Goal: Task Accomplishment & Management: Manage account settings

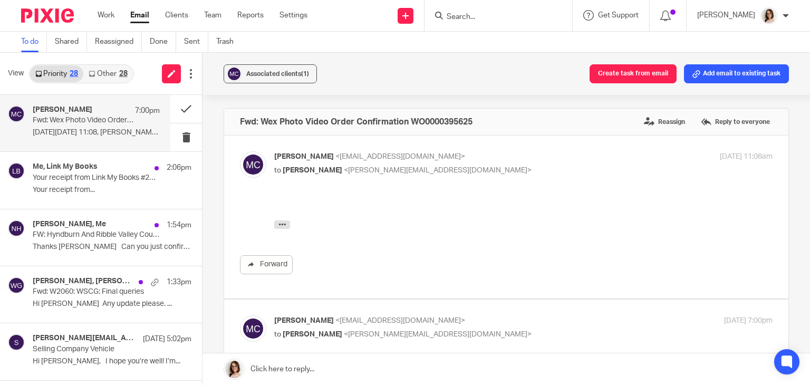
scroll to position [71, 0]
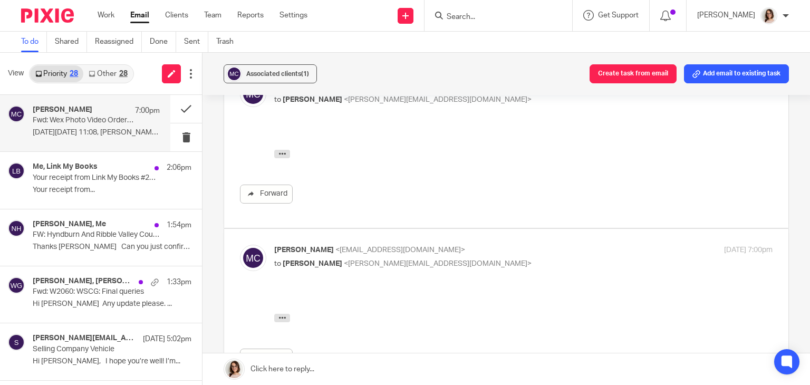
click at [341, 213] on label at bounding box center [506, 146] width 564 height 163
click at [240, 81] on input "checkbox" at bounding box center [239, 80] width 1 height 1
checkbox input "false"
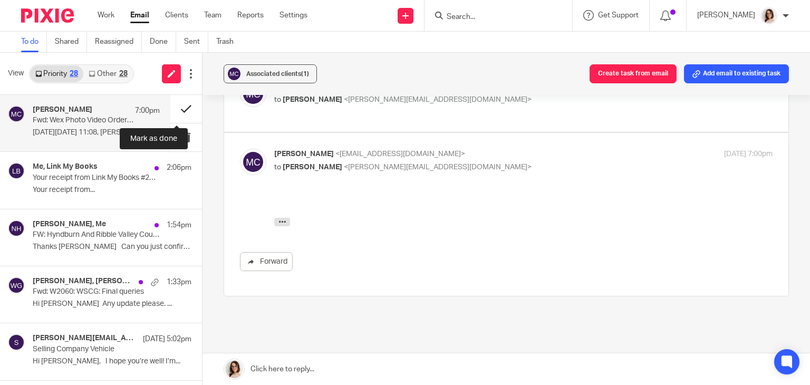
click at [179, 108] on button at bounding box center [186, 109] width 32 height 28
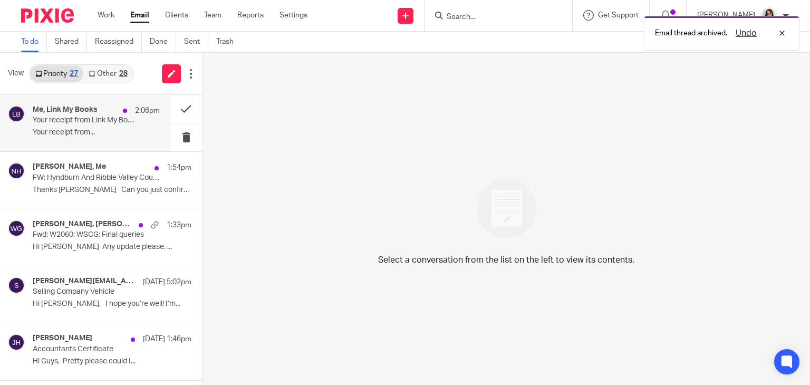
click at [99, 124] on p "Your receipt from Link My Books #2257-8094" at bounding box center [84, 120] width 102 height 9
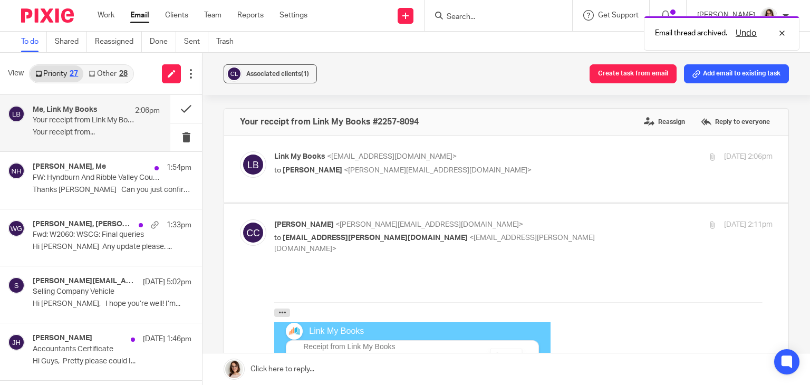
scroll to position [0, 0]
click at [170, 110] on button at bounding box center [186, 109] width 32 height 28
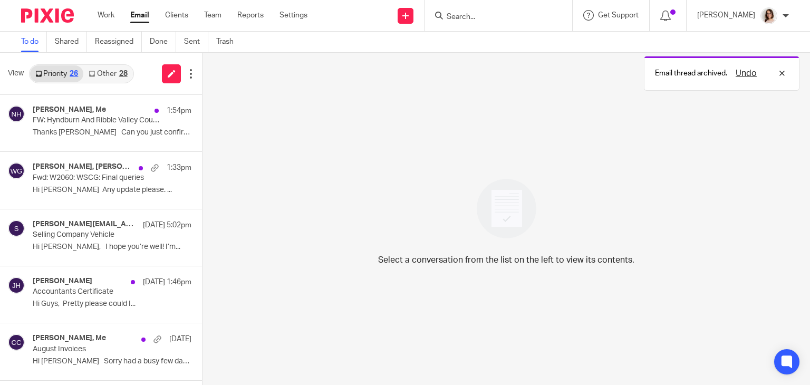
click at [105, 73] on link "Other 28" at bounding box center [107, 73] width 49 height 17
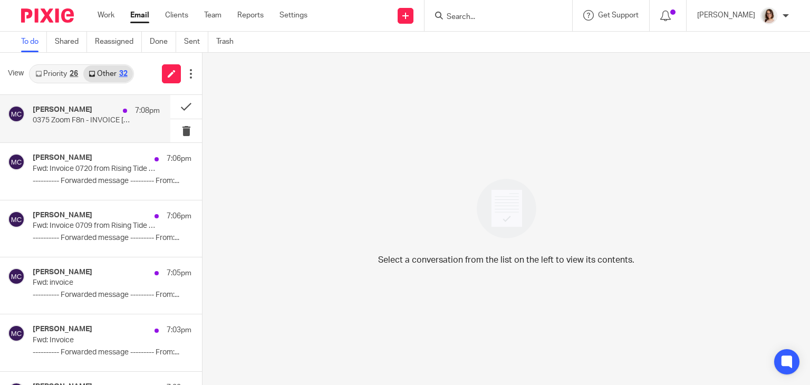
click at [103, 111] on div "Madison Carter 7:08pm" at bounding box center [96, 110] width 127 height 11
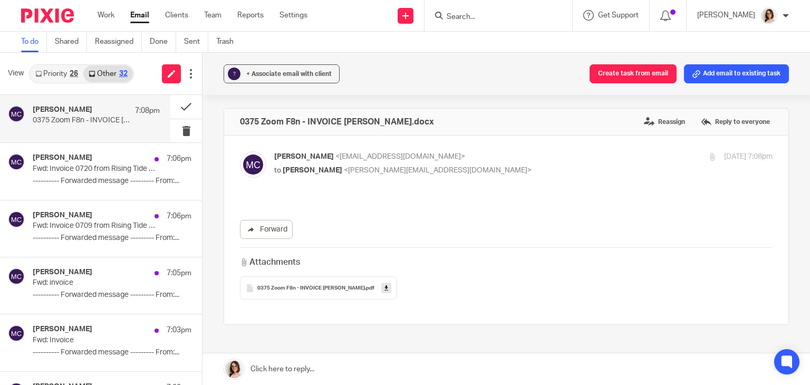
click at [386, 285] on icon at bounding box center [386, 288] width 4 height 8
click at [296, 289] on span "0375 Zoom F8n - INVOICE Joshua Dykesdocx" at bounding box center [311, 288] width 108 height 6
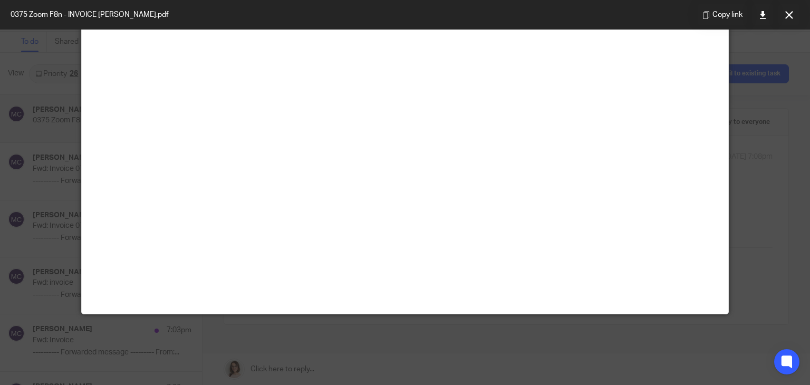
scroll to position [74, 0]
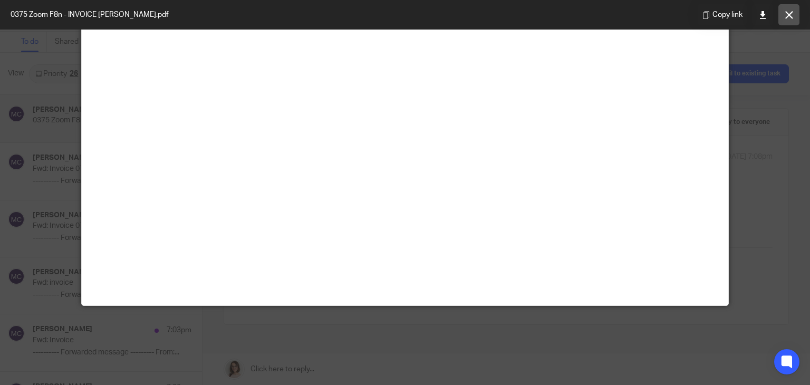
click at [791, 15] on icon at bounding box center [789, 15] width 8 height 8
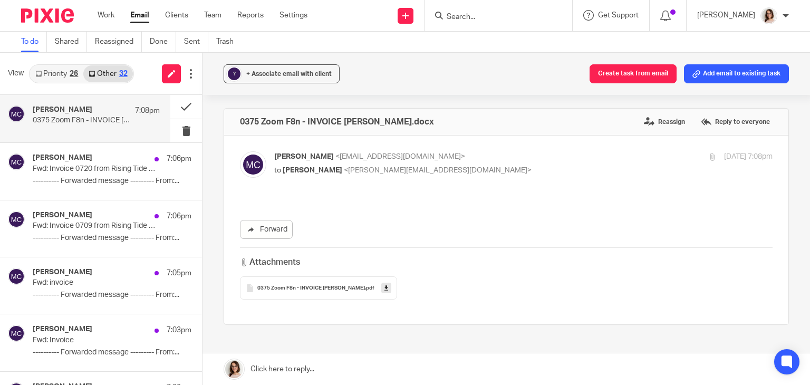
click at [519, 69] on div "? + Associate email with client Create task from email Add email to existing ta…" at bounding box center [505, 74] width 607 height 42
click at [170, 111] on button at bounding box center [186, 107] width 32 height 24
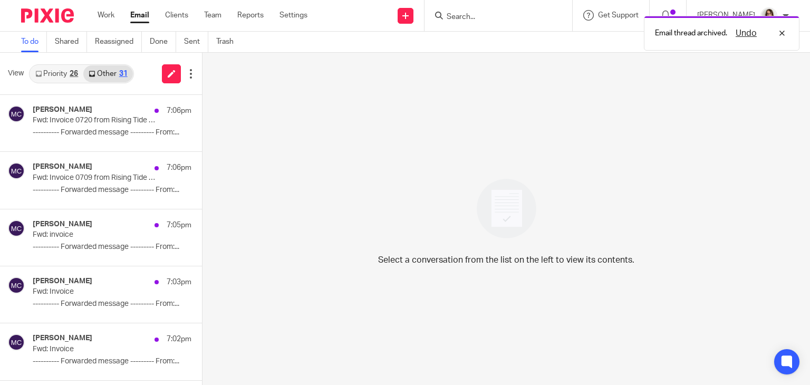
click at [139, 20] on link "Email" at bounding box center [139, 15] width 19 height 11
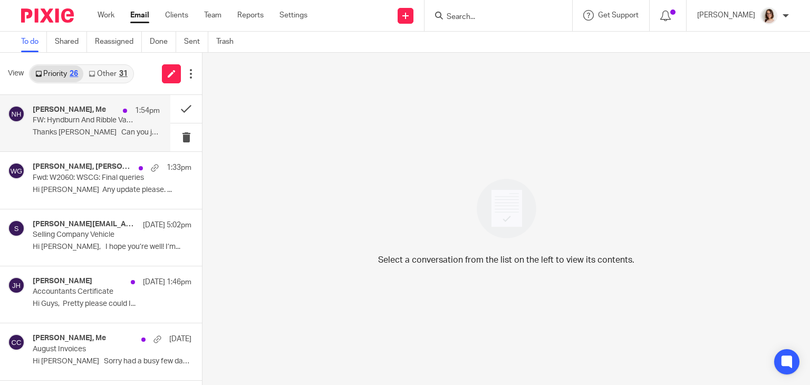
click at [98, 128] on p "Thanks [PERSON_NAME] Can you just confirm..." at bounding box center [96, 132] width 127 height 9
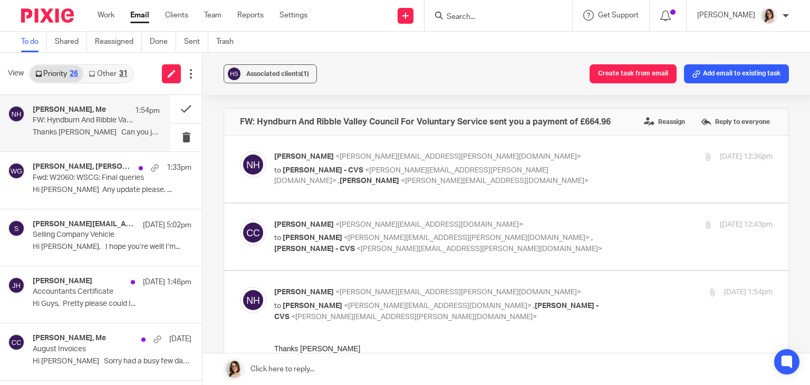
click at [103, 73] on link "Other 31" at bounding box center [107, 73] width 49 height 17
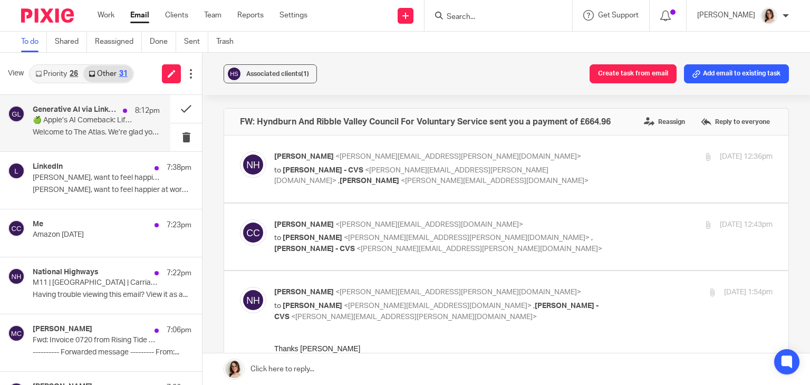
click at [127, 137] on p "Welcome to The Atlas. We’re glad you’re here...." at bounding box center [96, 132] width 127 height 9
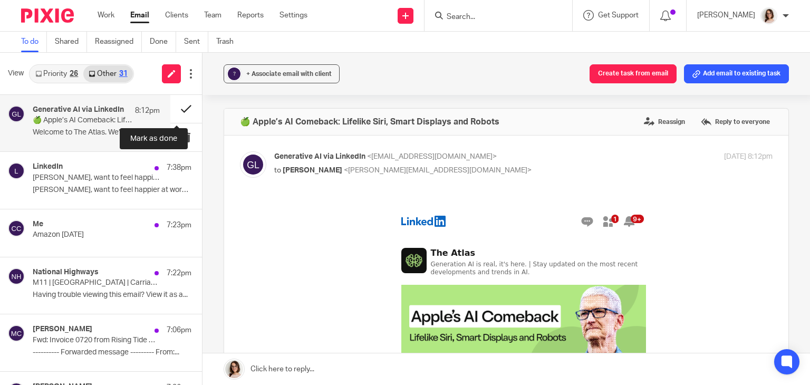
click at [177, 110] on button at bounding box center [186, 109] width 32 height 28
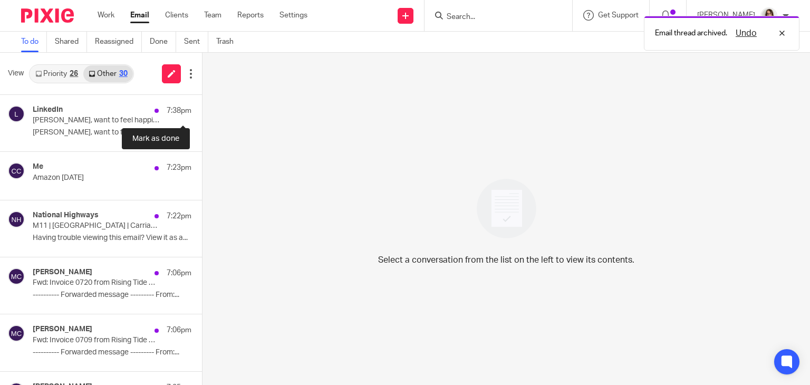
click at [202, 110] on button at bounding box center [206, 109] width 8 height 28
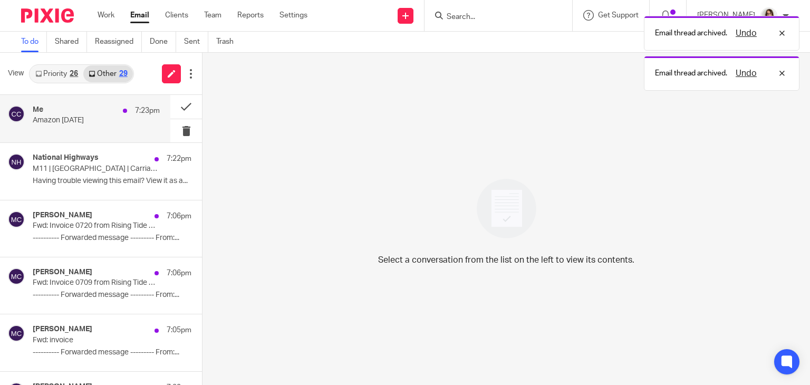
click at [97, 134] on div "Me 7:23pm Amazon 07/09/24" at bounding box center [85, 118] width 170 height 47
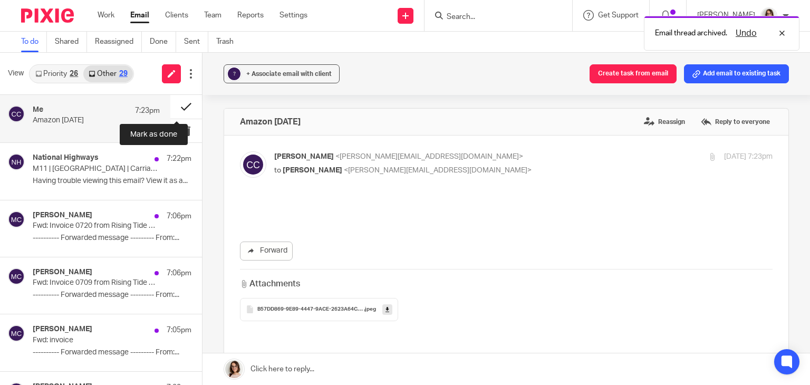
click at [179, 106] on button at bounding box center [186, 107] width 32 height 24
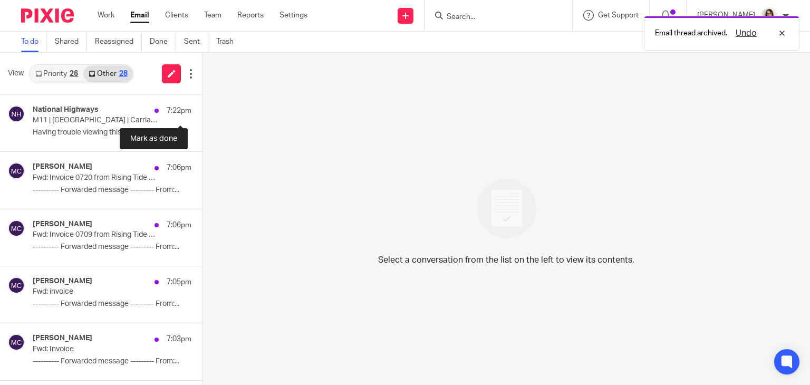
click at [202, 106] on button at bounding box center [206, 109] width 8 height 28
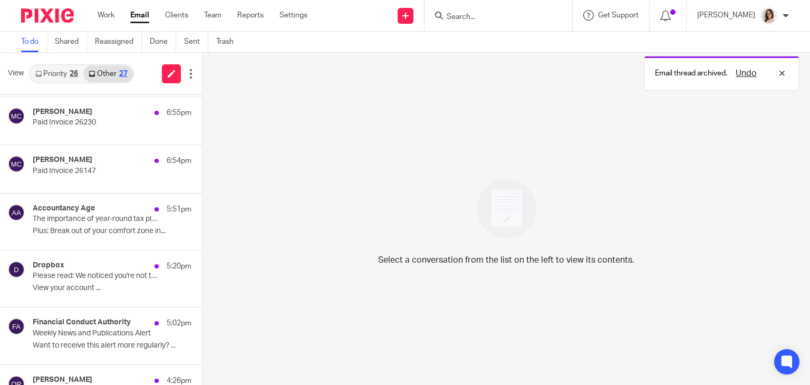
scroll to position [285, 0]
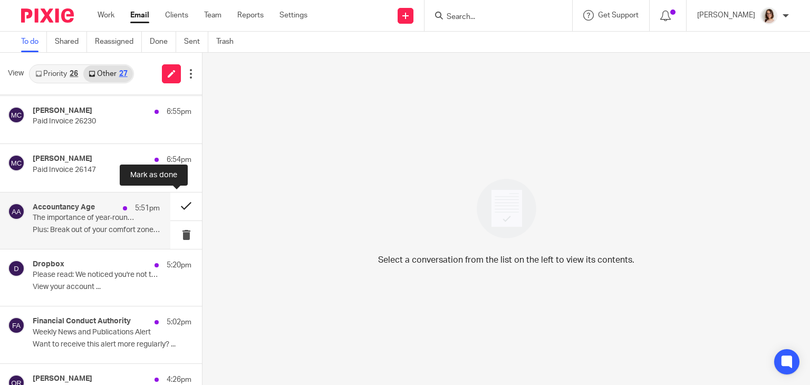
click at [174, 203] on button at bounding box center [186, 206] width 32 height 28
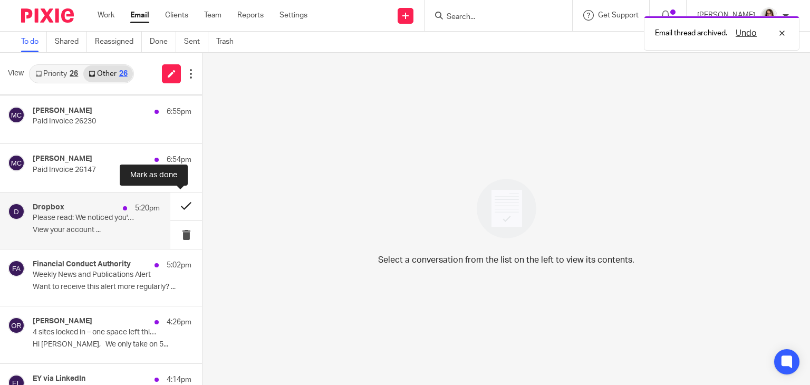
click at [174, 203] on button at bounding box center [186, 206] width 32 height 28
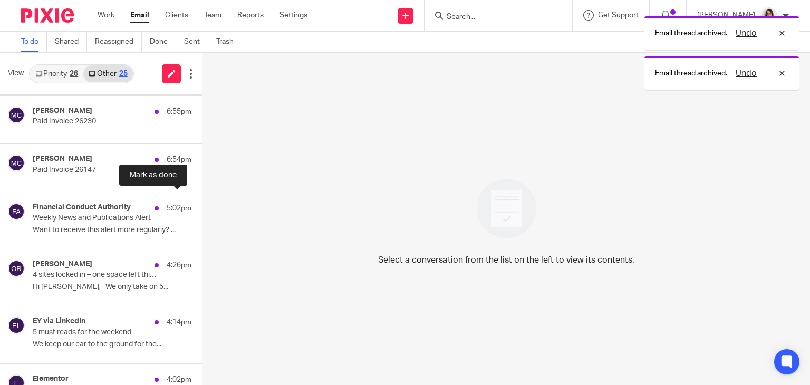
click at [202, 203] on button at bounding box center [206, 206] width 8 height 28
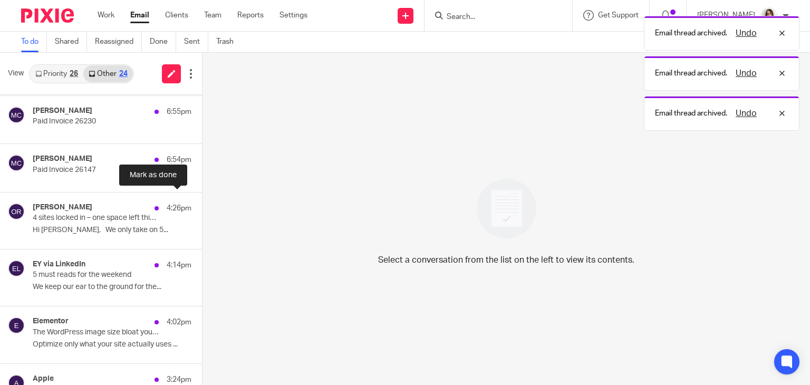
click at [202, 203] on button at bounding box center [206, 206] width 8 height 28
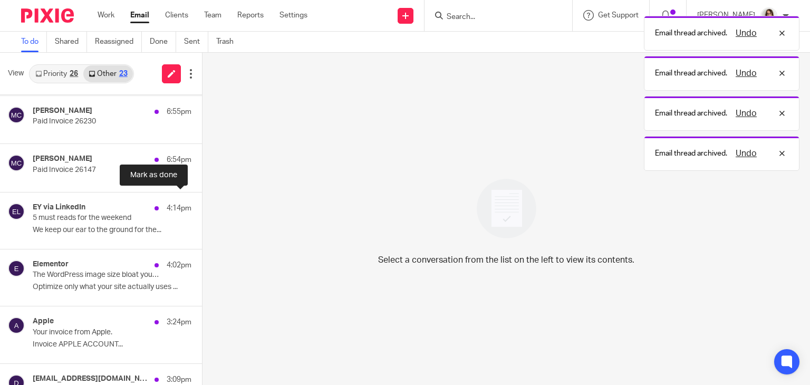
click at [202, 203] on button at bounding box center [206, 206] width 8 height 28
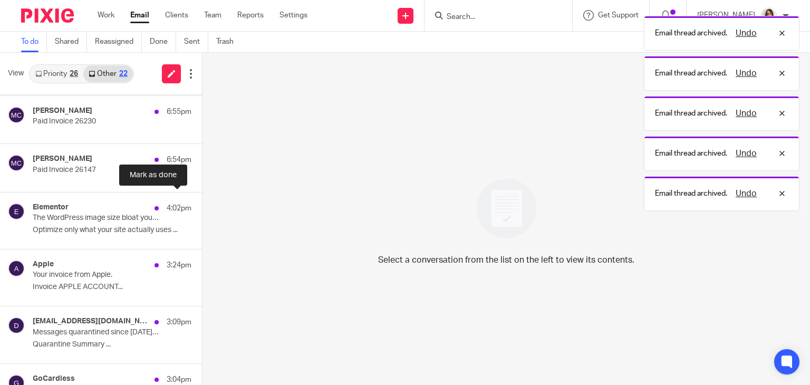
click at [202, 203] on button at bounding box center [206, 206] width 8 height 28
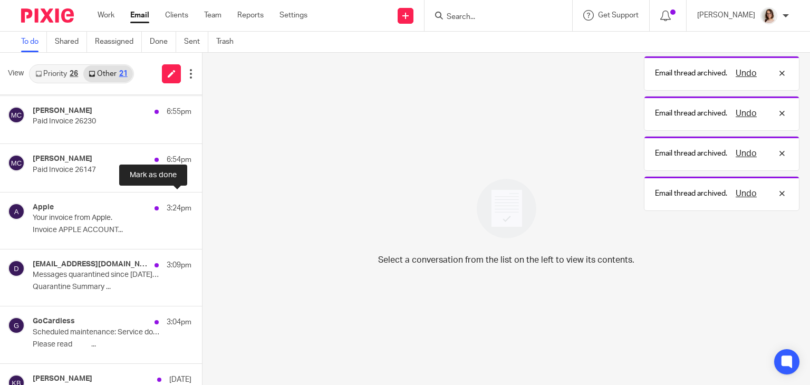
click at [202, 203] on button at bounding box center [206, 206] width 8 height 28
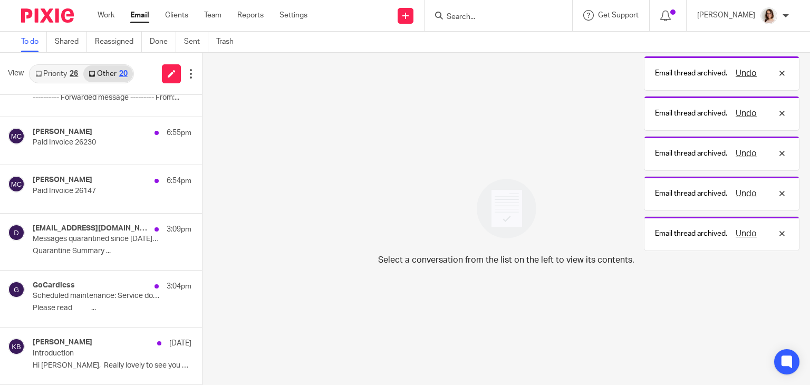
scroll to position [263, 0]
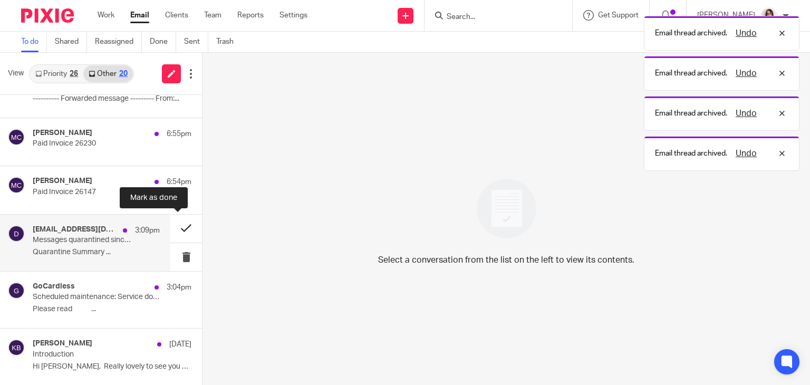
click at [177, 225] on button at bounding box center [186, 229] width 32 height 28
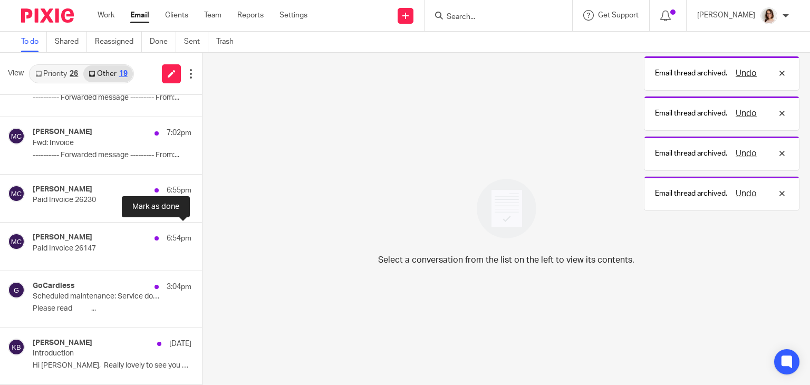
scroll to position [205, 0]
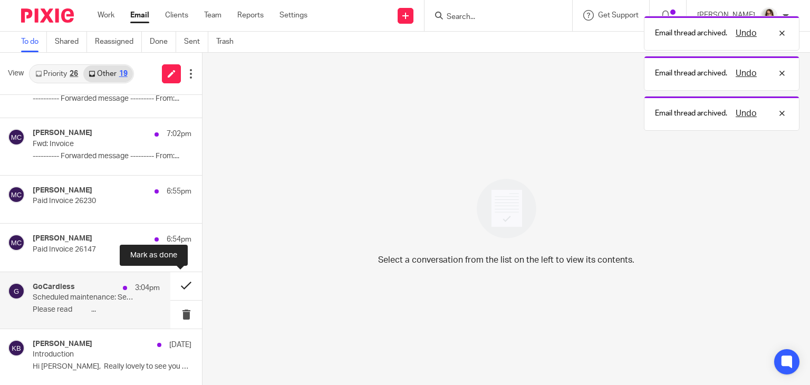
click at [172, 290] on button at bounding box center [186, 286] width 32 height 28
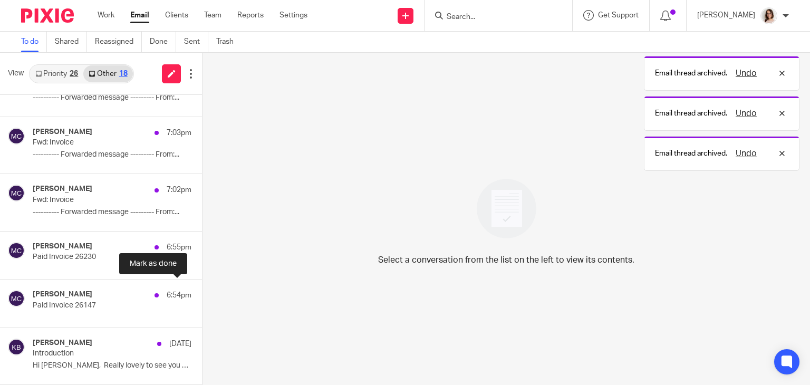
scroll to position [148, 0]
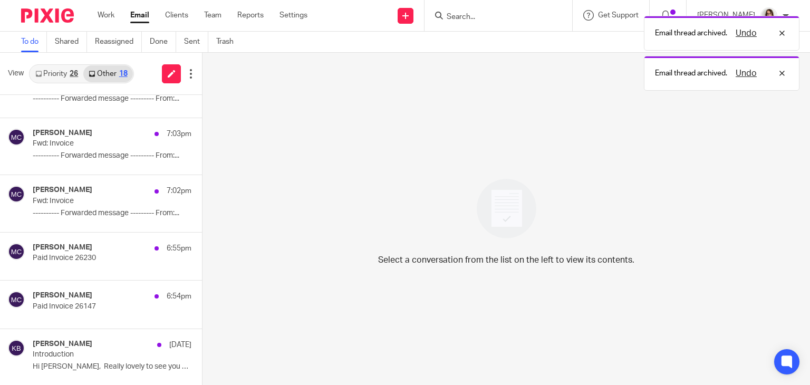
click at [141, 20] on link "Email" at bounding box center [139, 15] width 19 height 11
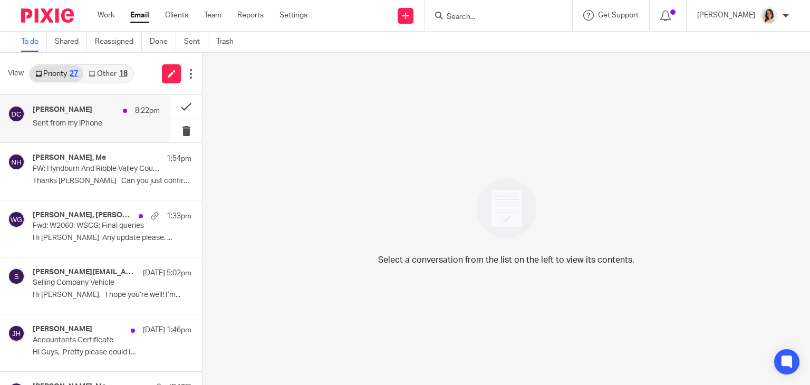
click at [95, 123] on p "Sent from my iPhone" at bounding box center [96, 123] width 127 height 9
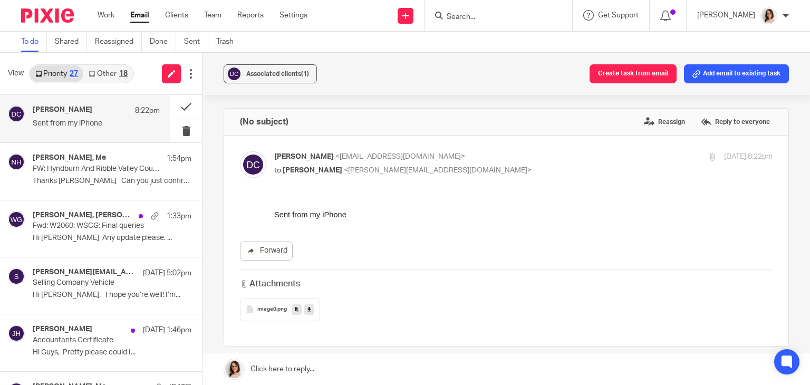
click at [307, 311] on icon at bounding box center [309, 309] width 4 height 8
click at [174, 108] on button at bounding box center [186, 107] width 32 height 24
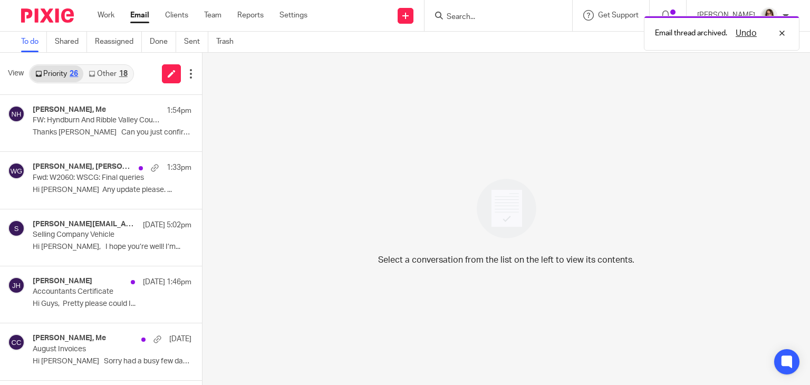
click at [106, 72] on link "Other 18" at bounding box center [107, 73] width 49 height 17
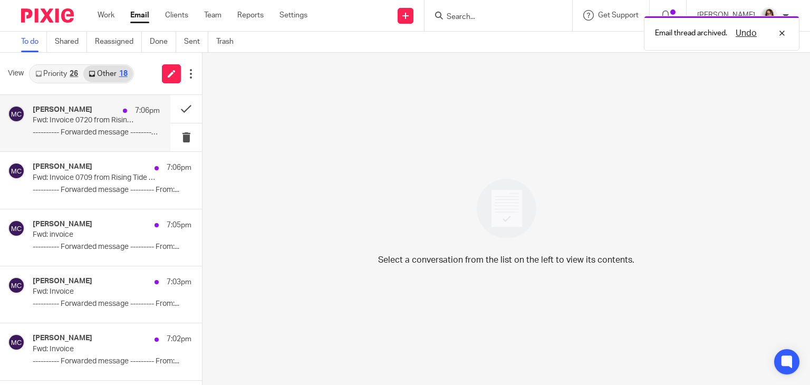
click at [116, 130] on p "---------- Forwarded message --------- From:..." at bounding box center [96, 132] width 127 height 9
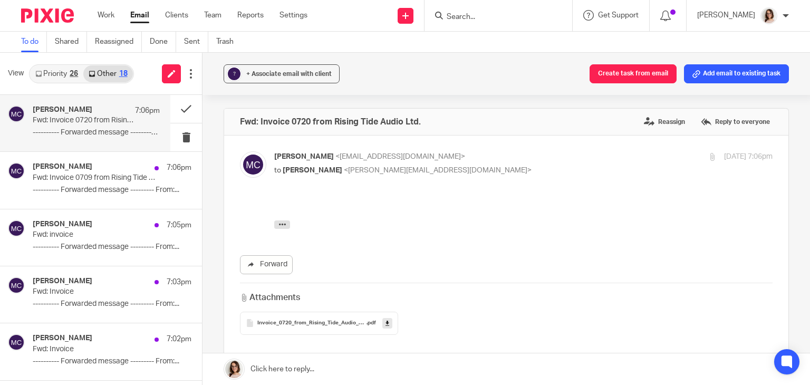
click at [385, 321] on icon at bounding box center [387, 323] width 4 height 8
click at [333, 324] on span "Invoice_0720_from_Rising_Tide_Audio_Ltd" at bounding box center [311, 323] width 109 height 6
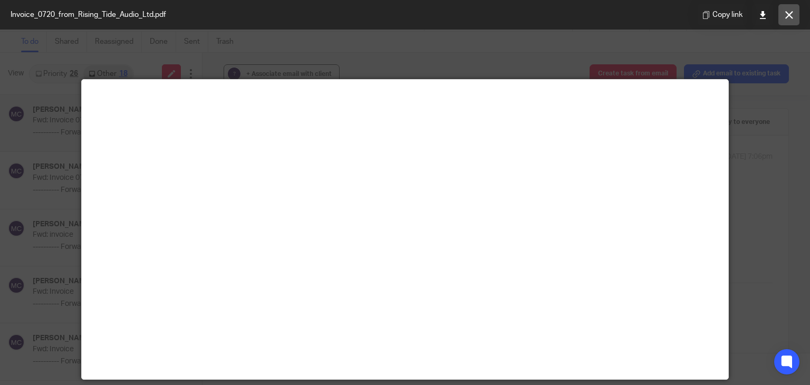
click at [788, 16] on icon at bounding box center [789, 15] width 8 height 8
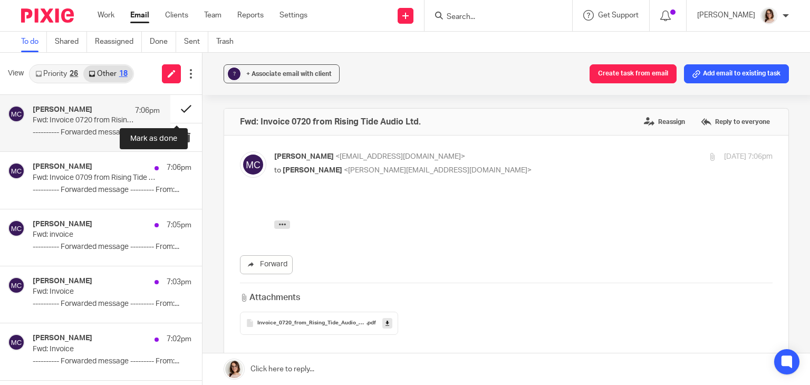
click at [176, 108] on button at bounding box center [186, 109] width 32 height 28
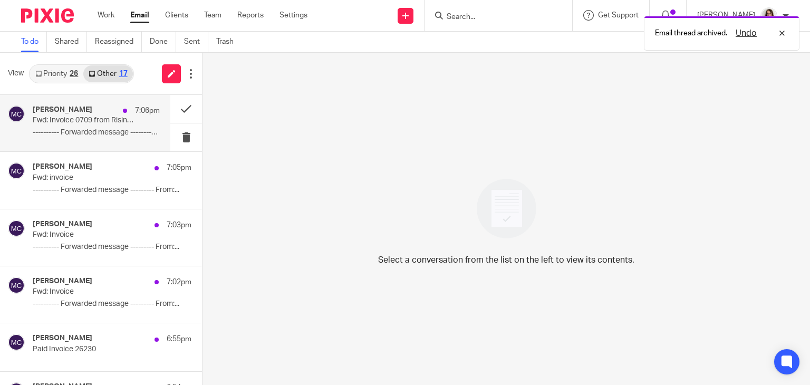
click at [112, 129] on p "---------- Forwarded message --------- From:..." at bounding box center [96, 132] width 127 height 9
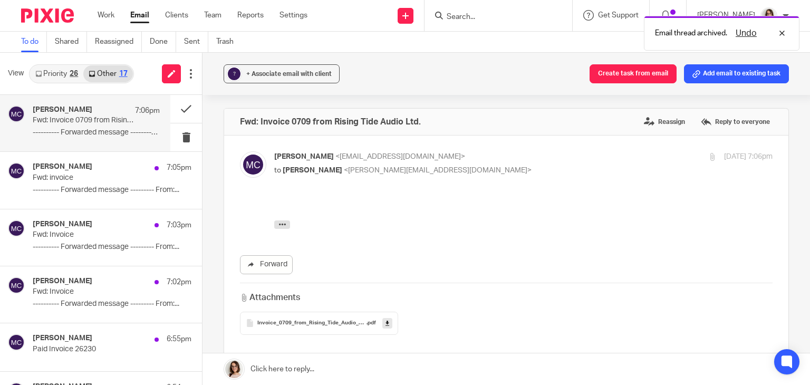
click at [385, 325] on icon at bounding box center [387, 323] width 4 height 8
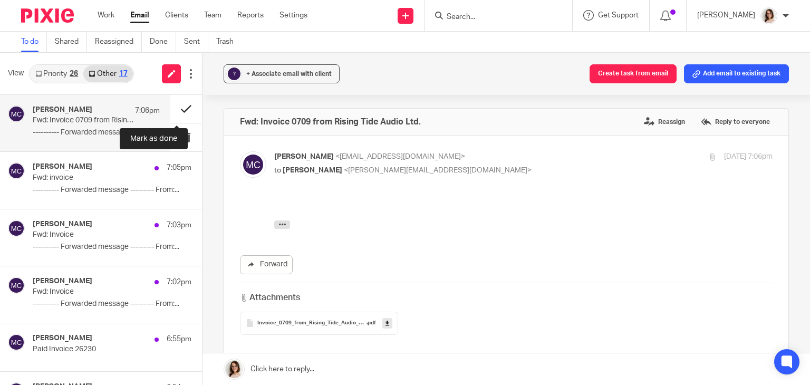
click at [170, 108] on button at bounding box center [186, 109] width 32 height 28
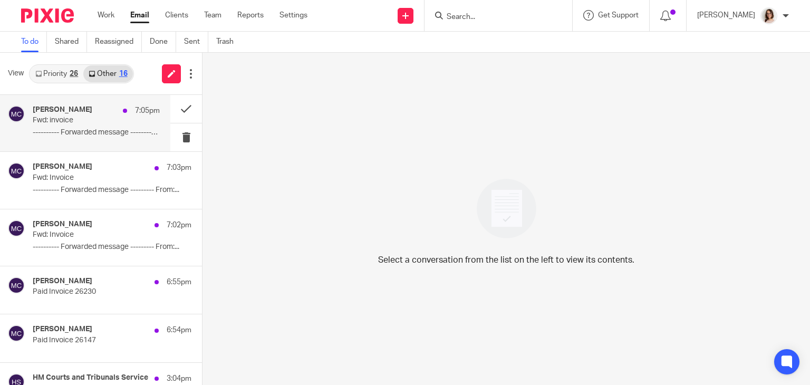
click at [108, 120] on p "Fwd: invoice" at bounding box center [84, 120] width 102 height 9
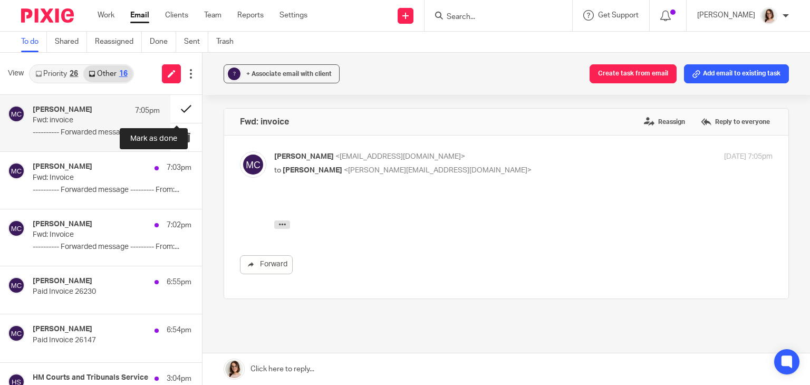
click at [177, 109] on button at bounding box center [186, 109] width 32 height 28
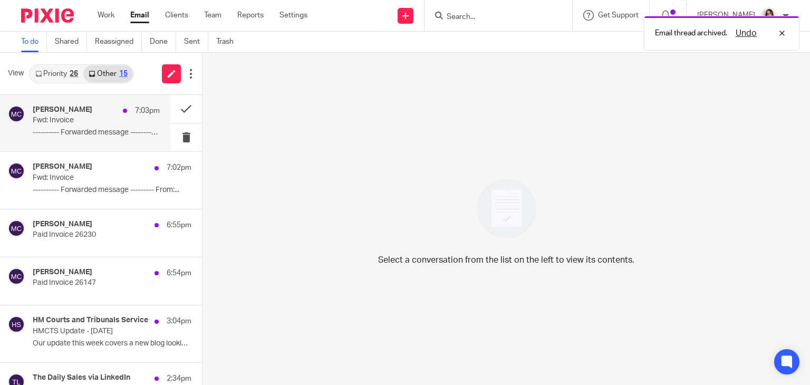
click at [118, 113] on div "7:03pm" at bounding box center [139, 110] width 42 height 11
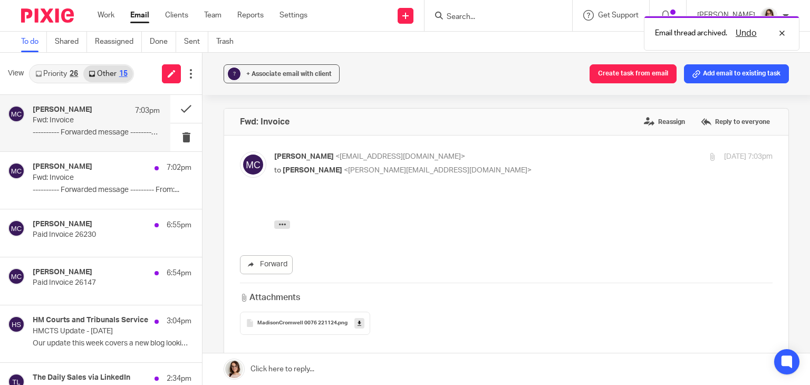
click at [358, 323] on icon at bounding box center [360, 323] width 4 height 8
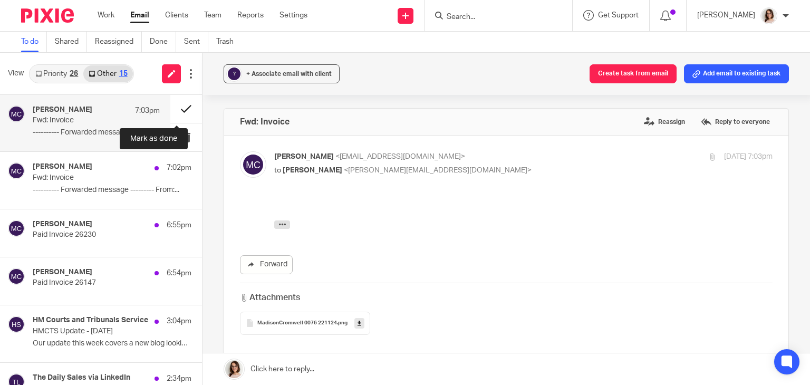
click at [178, 109] on button at bounding box center [186, 109] width 32 height 28
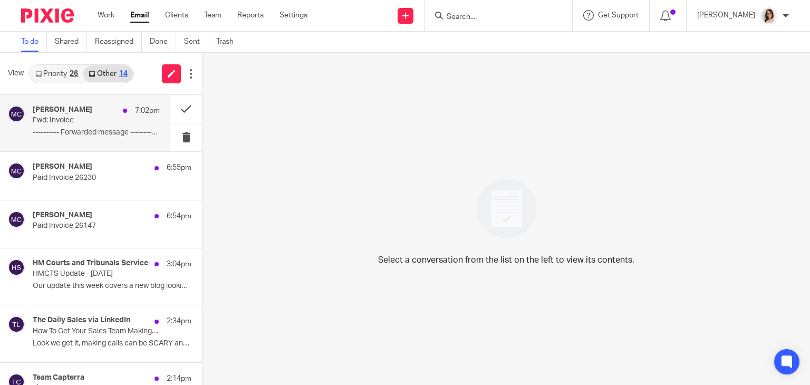
click at [84, 124] on p "Fwd: Invoice" at bounding box center [84, 120] width 102 height 9
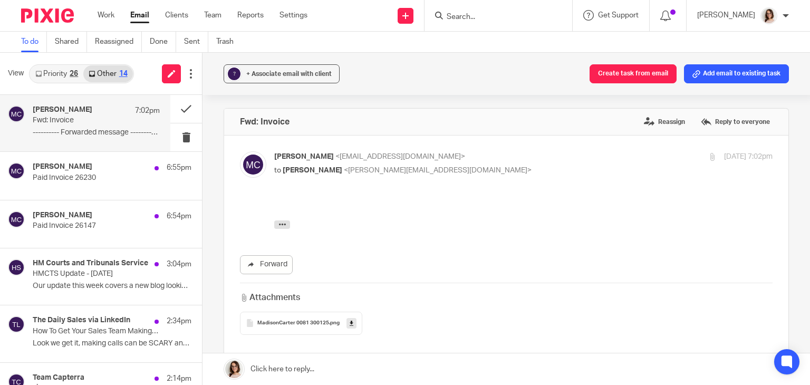
click at [352, 322] on link at bounding box center [351, 323] width 10 height 11
click at [179, 110] on button at bounding box center [186, 109] width 32 height 28
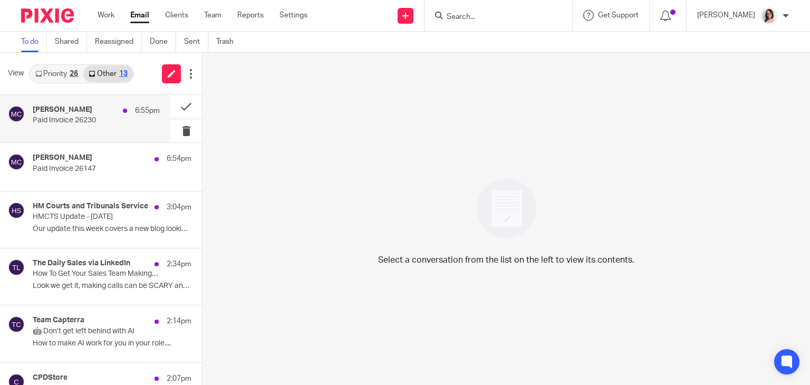
click at [93, 124] on p "Paid Invoice 26230" at bounding box center [84, 120] width 102 height 9
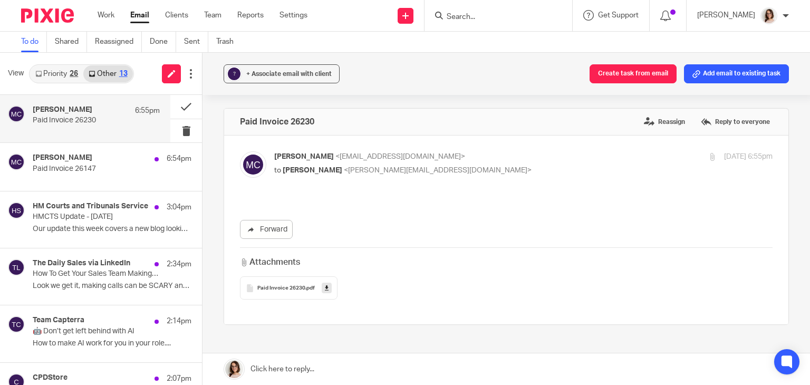
click at [322, 289] on link at bounding box center [327, 288] width 10 height 11
click at [173, 107] on button at bounding box center [186, 107] width 32 height 24
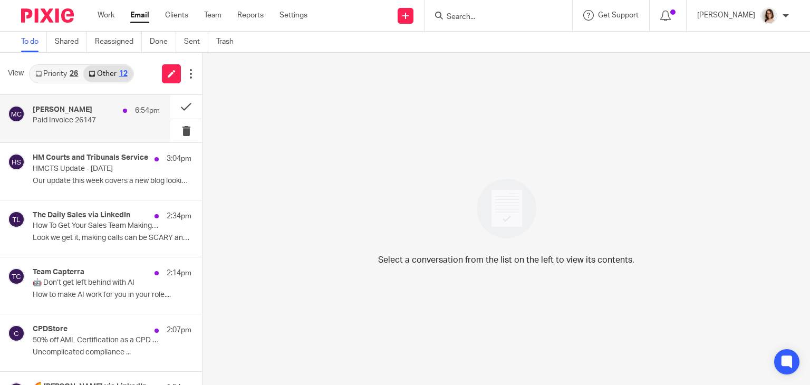
click at [133, 121] on div "Madison Carter 6:54pm Paid Invoice 26147" at bounding box center [96, 118] width 127 height 26
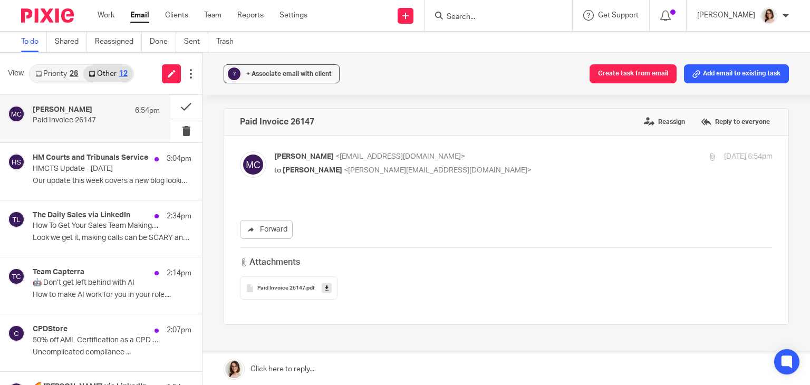
click at [322, 289] on link at bounding box center [327, 288] width 10 height 11
click at [178, 108] on button at bounding box center [186, 107] width 32 height 24
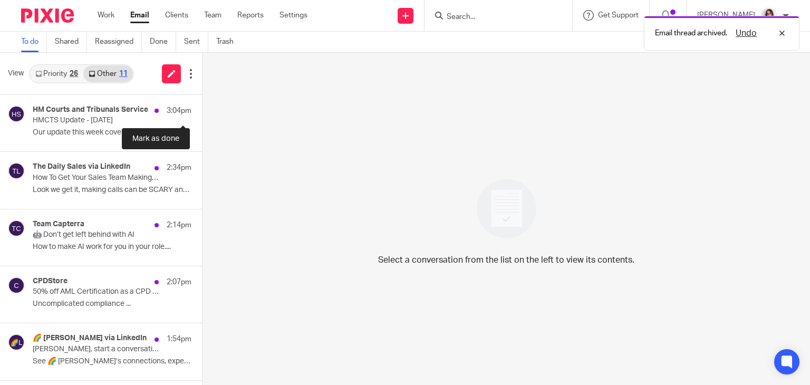
click at [202, 108] on button at bounding box center [206, 109] width 8 height 28
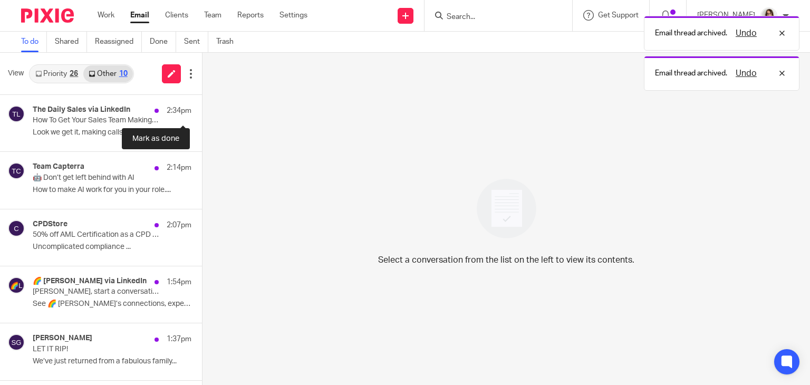
click at [202, 108] on button at bounding box center [206, 109] width 8 height 28
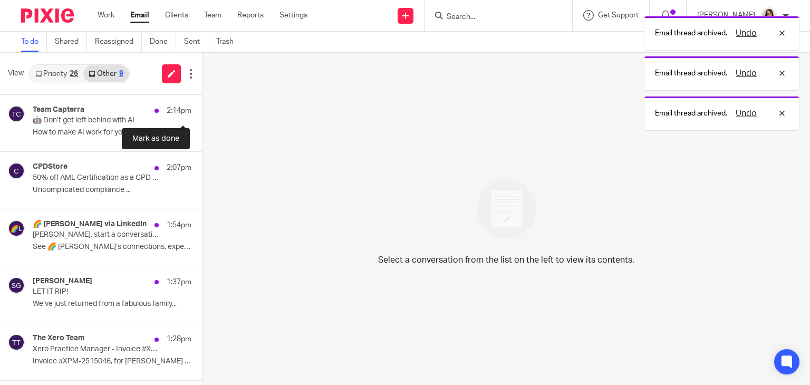
click at [202, 108] on button at bounding box center [206, 109] width 8 height 28
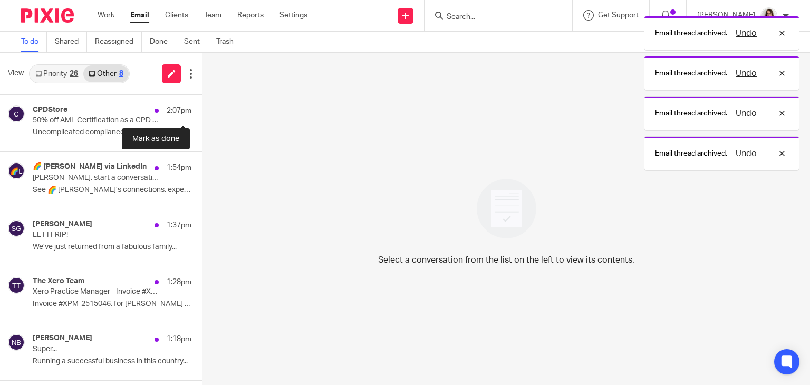
click at [202, 108] on button at bounding box center [206, 109] width 8 height 28
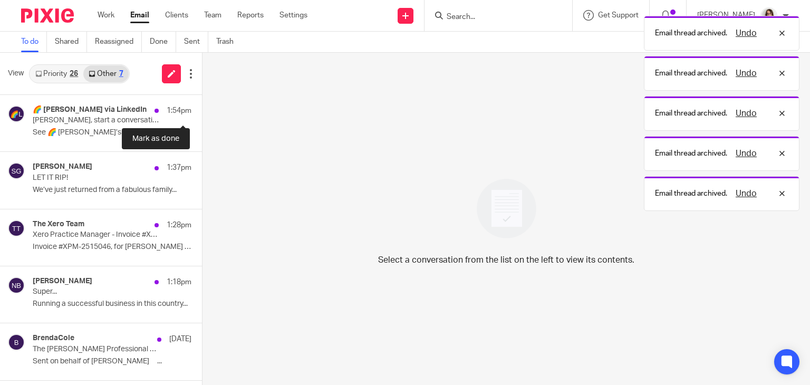
click at [202, 108] on button at bounding box center [206, 109] width 8 height 28
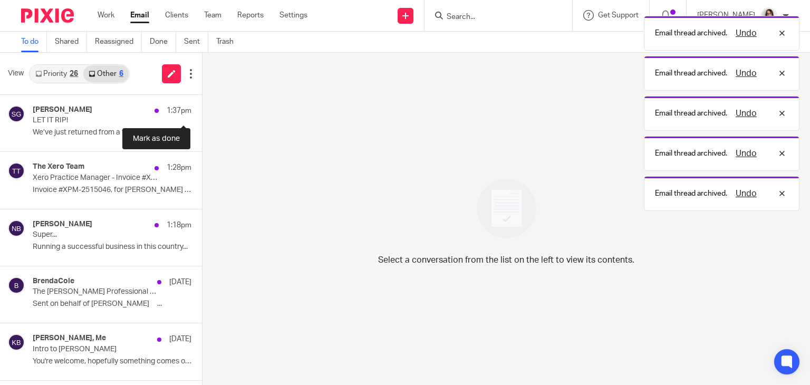
click at [202, 108] on button at bounding box center [206, 109] width 8 height 28
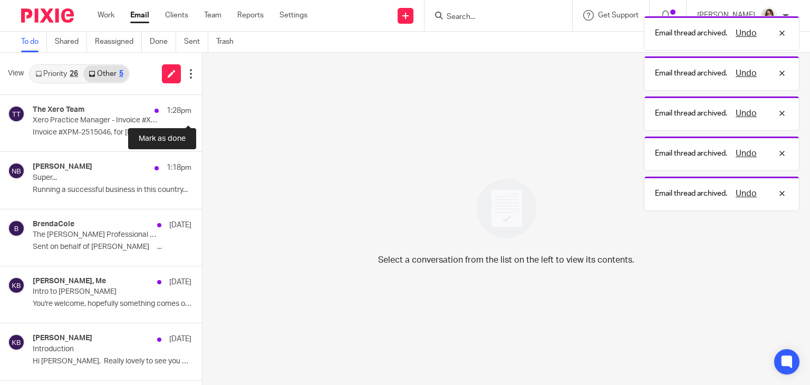
click at [202, 108] on button at bounding box center [206, 109] width 8 height 28
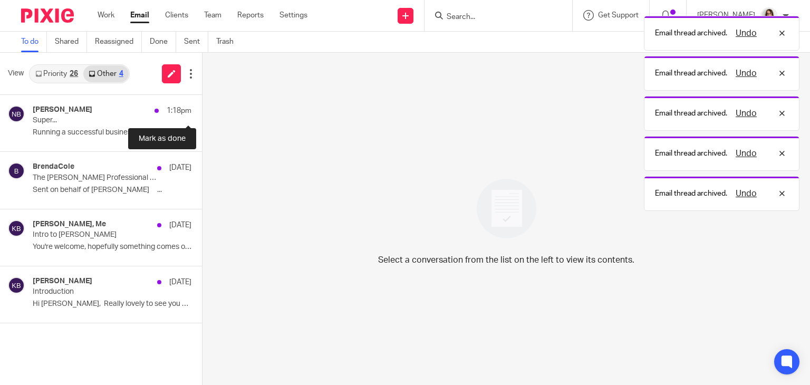
click at [202, 108] on button at bounding box center [206, 109] width 8 height 28
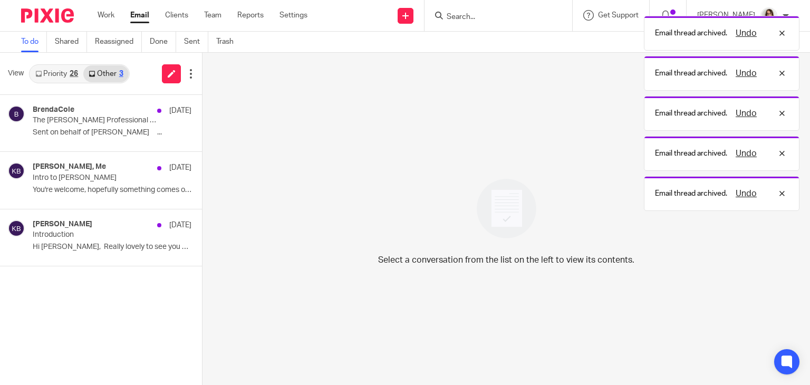
click at [136, 15] on link "Email" at bounding box center [139, 15] width 19 height 11
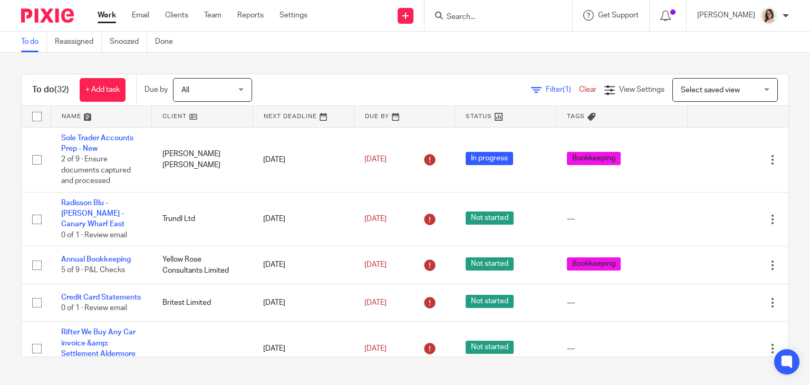
scroll to position [154, 0]
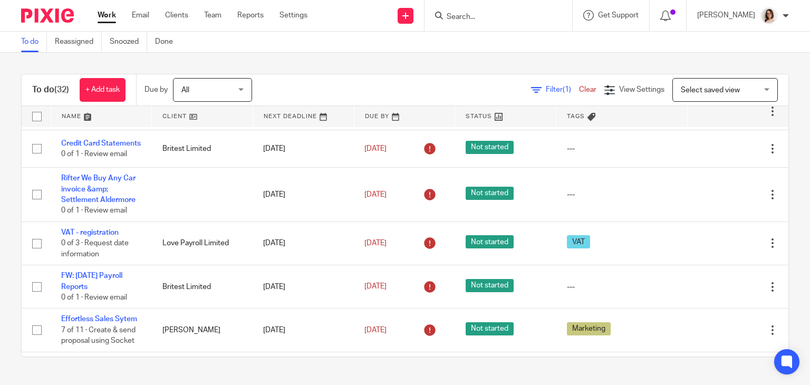
click at [468, 17] on input "Search" at bounding box center [493, 17] width 95 height 9
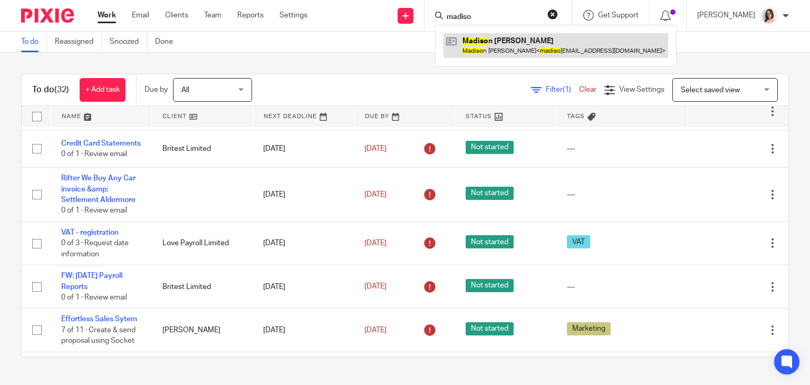
type input "madiso"
click at [511, 51] on link at bounding box center [555, 45] width 225 height 24
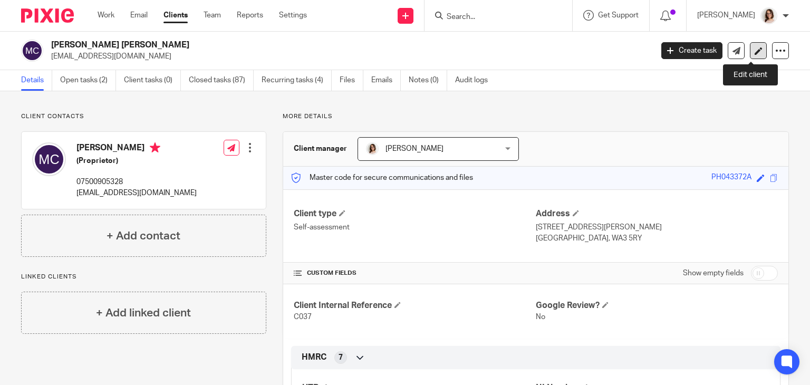
click at [755, 51] on icon at bounding box center [759, 51] width 8 height 8
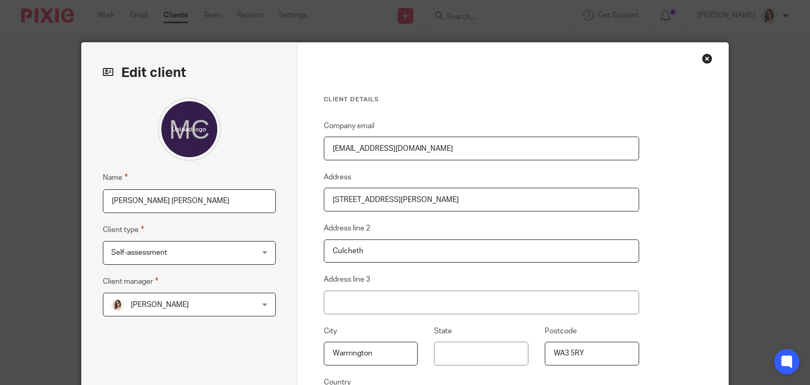
drag, startPoint x: 445, startPoint y: 148, endPoint x: 221, endPoint y: 178, distance: 226.0
click at [221, 178] on div "Edit client Name [PERSON_NAME] [PERSON_NAME] Client type Self-assessment Self-a…" at bounding box center [405, 272] width 647 height 459
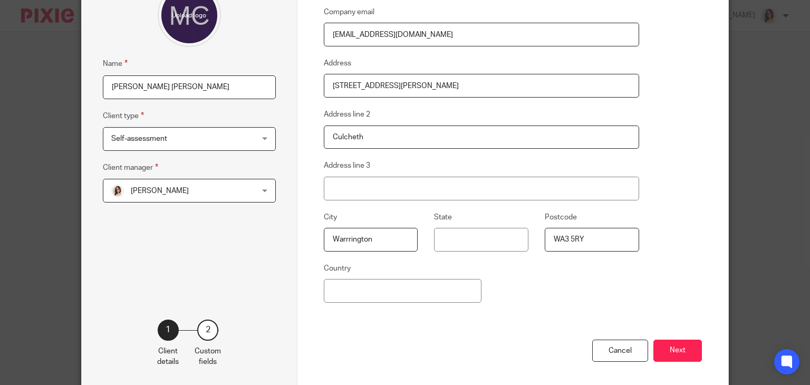
scroll to position [158, 0]
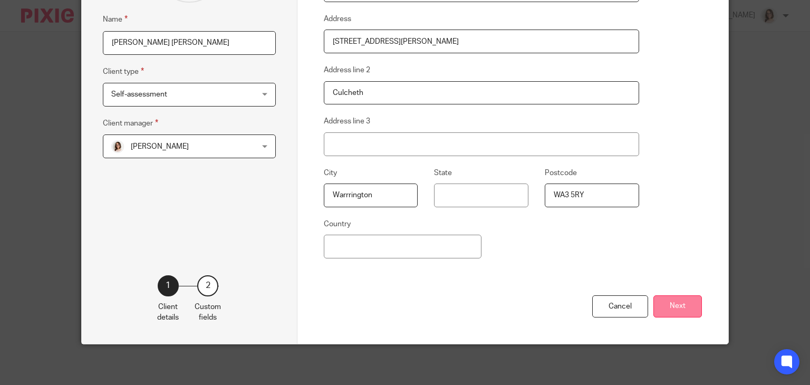
type input "[EMAIL_ADDRESS][DOMAIN_NAME]"
click at [674, 299] on button "Next" at bounding box center [677, 306] width 49 height 23
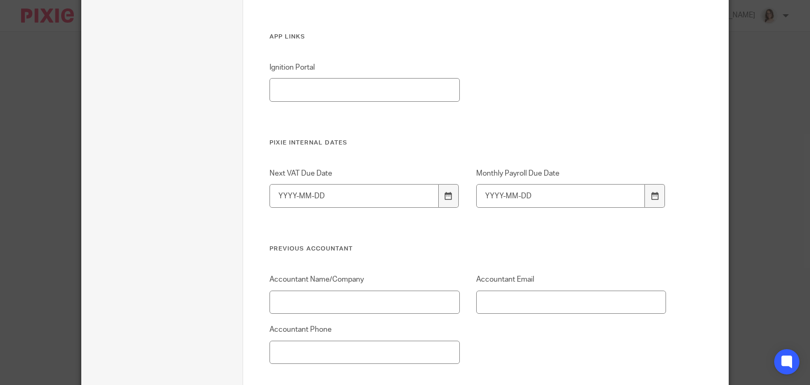
scroll to position [2589, 0]
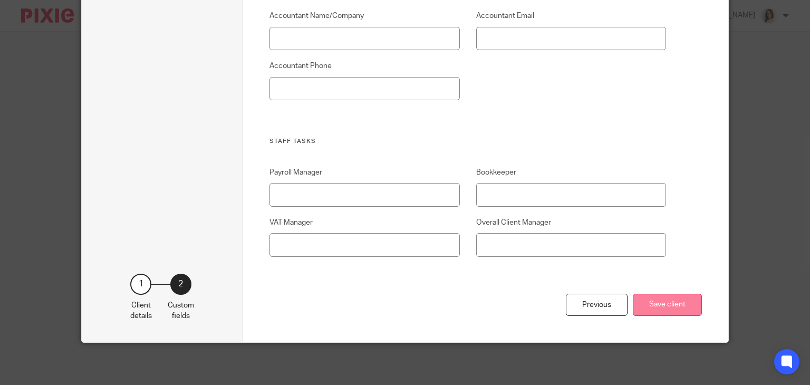
click at [651, 312] on button "Save client" at bounding box center [667, 305] width 69 height 23
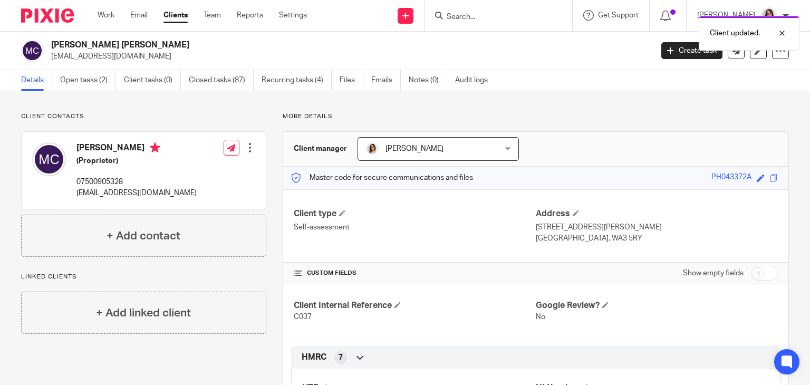
drag, startPoint x: 167, startPoint y: 56, endPoint x: 47, endPoint y: 61, distance: 119.8
click at [47, 61] on div "[PERSON_NAME] [PERSON_NAME] [EMAIL_ADDRESS][DOMAIN_NAME]" at bounding box center [333, 51] width 624 height 22
copy p "[EMAIL_ADDRESS][DOMAIN_NAME]"
click at [247, 148] on div at bounding box center [250, 147] width 11 height 11
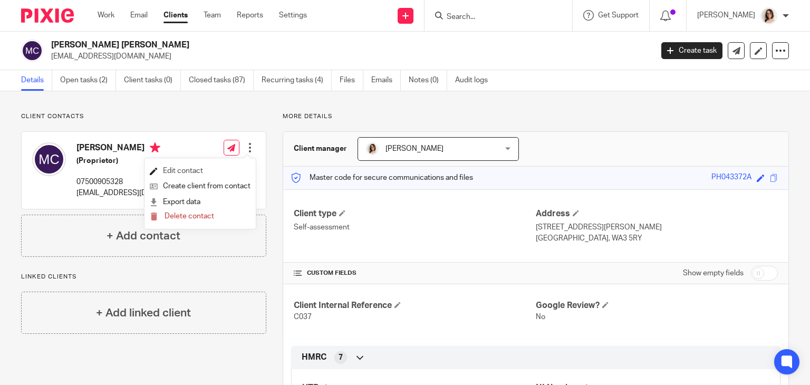
click at [188, 167] on link "Edit contact" at bounding box center [200, 170] width 101 height 15
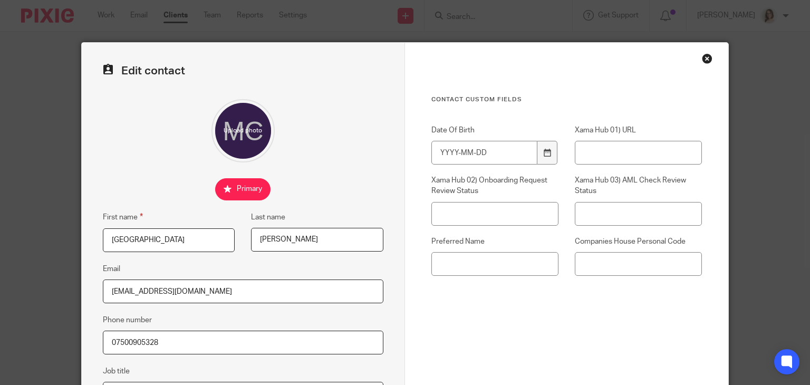
drag, startPoint x: 228, startPoint y: 293, endPoint x: 42, endPoint y: 311, distance: 187.0
click at [42, 311] on div "Edit contact First name [GEOGRAPHIC_DATA] Last name [PERSON_NAME] Email [EMAIL_…" at bounding box center [405, 192] width 810 height 385
paste input "artersound"
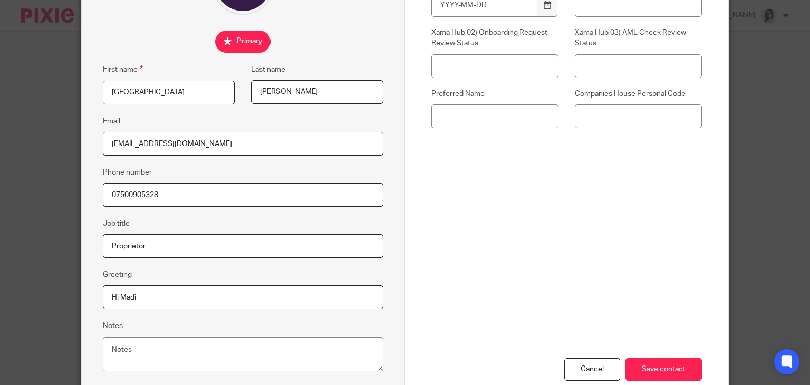
scroll to position [167, 0]
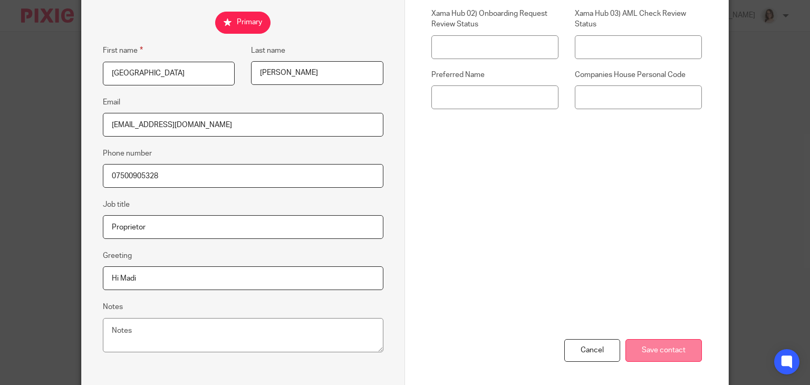
type input "[EMAIL_ADDRESS][DOMAIN_NAME]"
click at [658, 347] on input "Save contact" at bounding box center [663, 350] width 76 height 23
